Goal: Find specific page/section: Find specific page/section

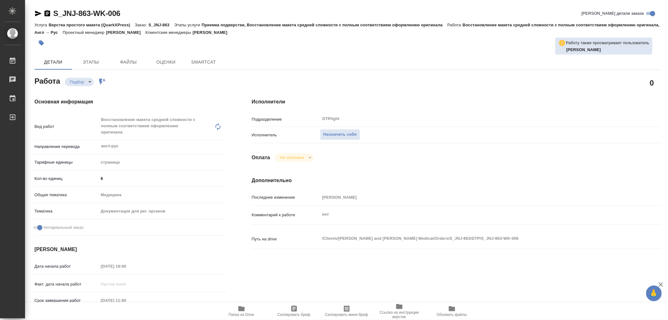
type textarea "x"
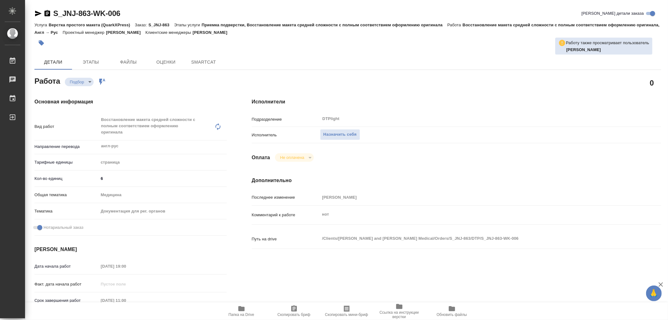
type textarea "x"
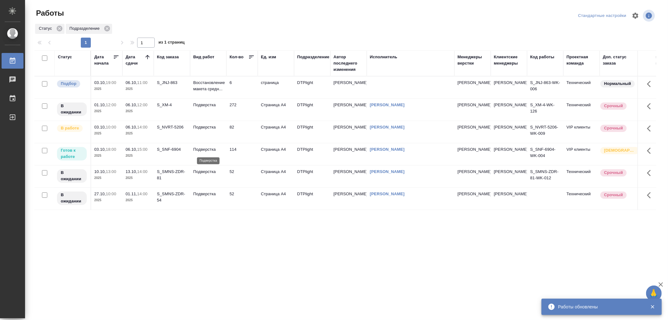
click at [214, 152] on p "Подверстка" at bounding box center [208, 149] width 30 height 6
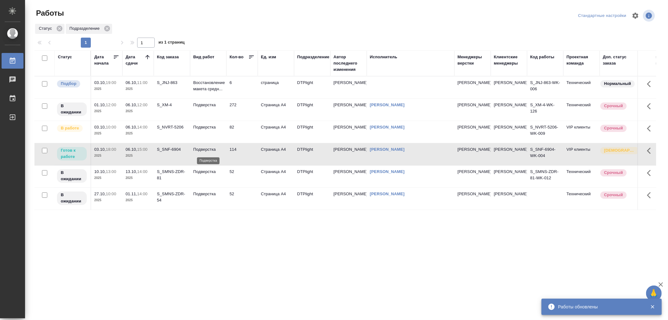
click at [214, 152] on p "Подверстка" at bounding box center [208, 149] width 30 height 6
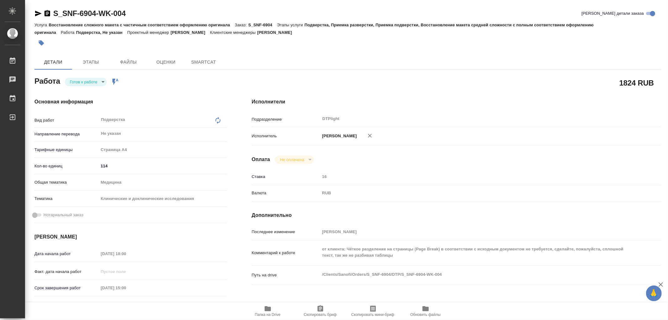
type textarea "x"
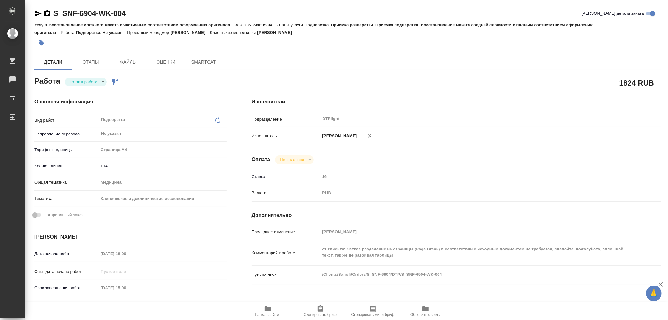
type textarea "x"
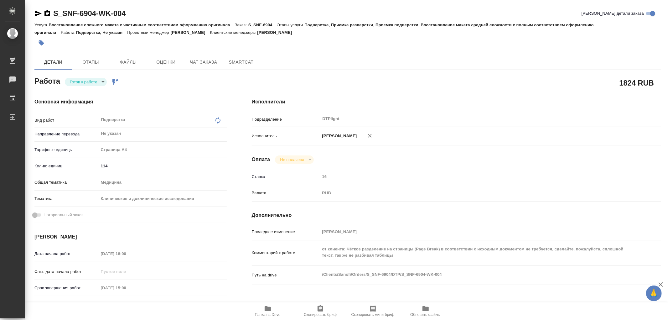
type textarea "x"
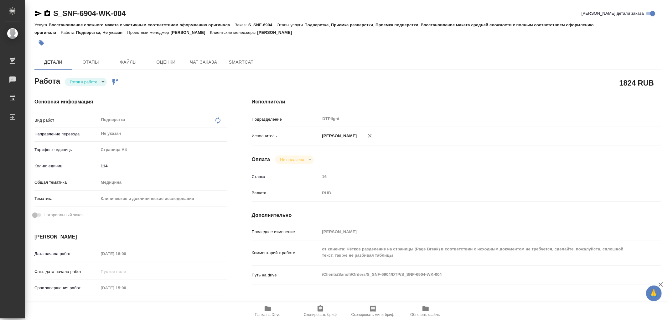
type textarea "x"
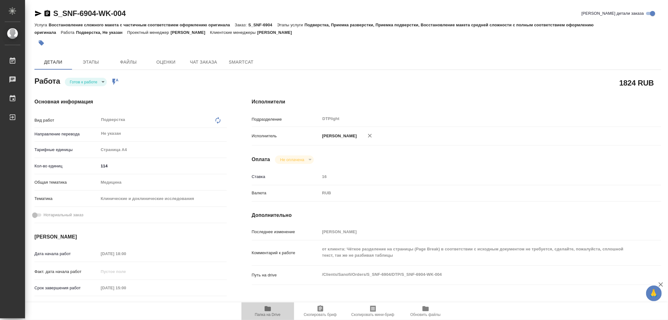
click at [271, 309] on icon "button" at bounding box center [268, 308] width 6 height 5
click at [87, 82] on body "🙏 .cls-1 fill:#fff; AWATERA Работы 0 Чаты График Выйти S_SNF-6904-WK-004 Кратко…" at bounding box center [334, 160] width 668 height 320
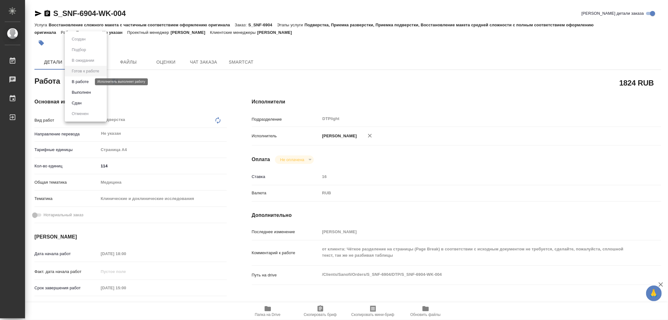
click at [84, 83] on button "В работе" at bounding box center [80, 81] width 21 height 7
